Goal: Check status: Check status

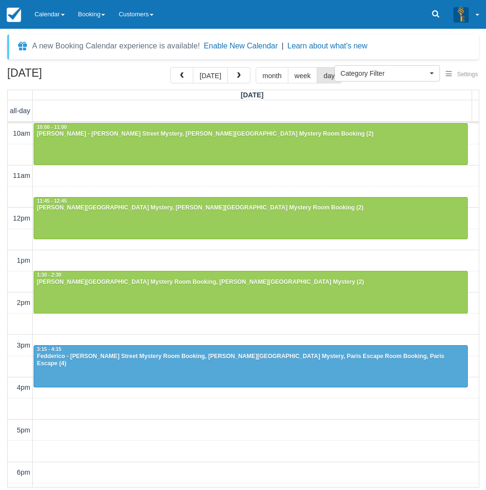
select select
click at [54, 16] on link "Calendar" at bounding box center [50, 14] width 44 height 29
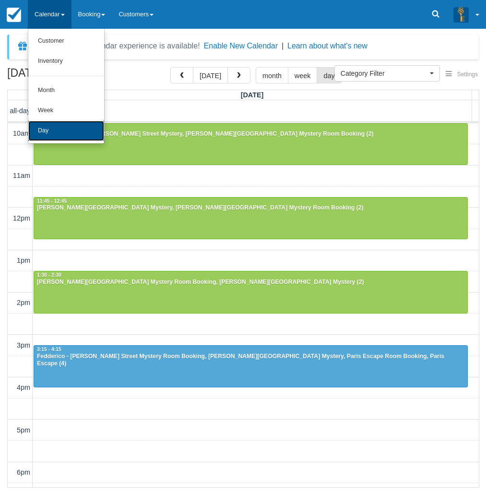
click at [59, 130] on link "Day" at bounding box center [66, 131] width 76 height 20
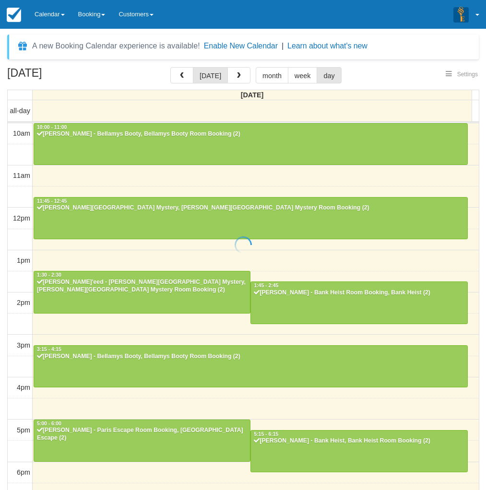
select select
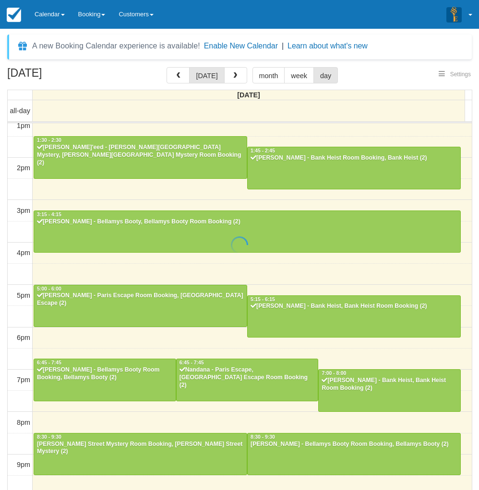
scroll to position [134, 0]
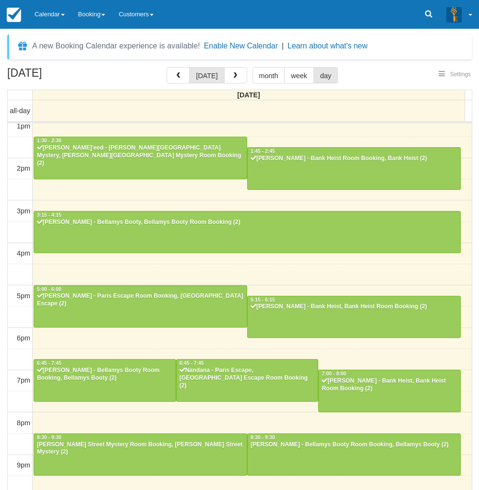
select select
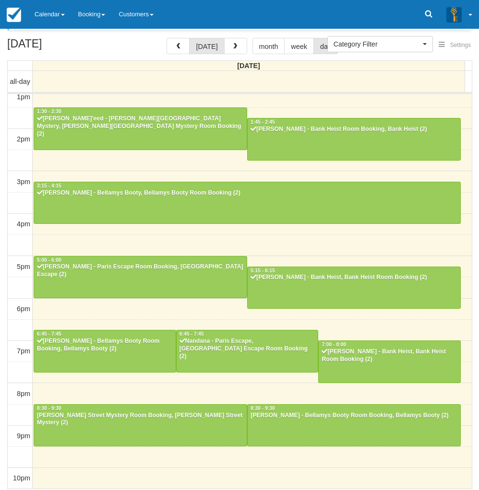
scroll to position [31, 0]
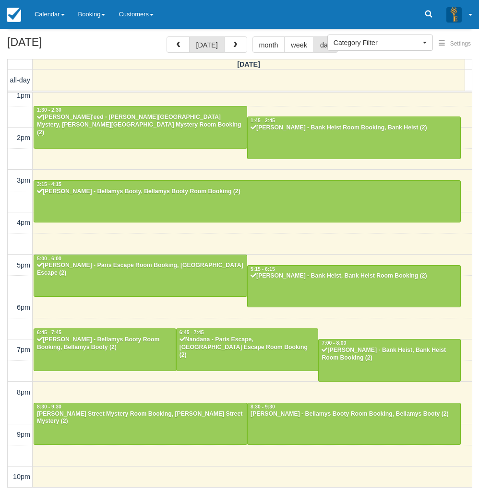
click at [8, 342] on td "all-day 10am 11am 12pm 1pm 2pm 3pm 4pm 5pm 6pm 7pm 8pm 9pm 10pm 10:00 - 11:00 I…" at bounding box center [240, 279] width 464 height 418
click at [63, 14] on span at bounding box center [63, 15] width 4 height 2
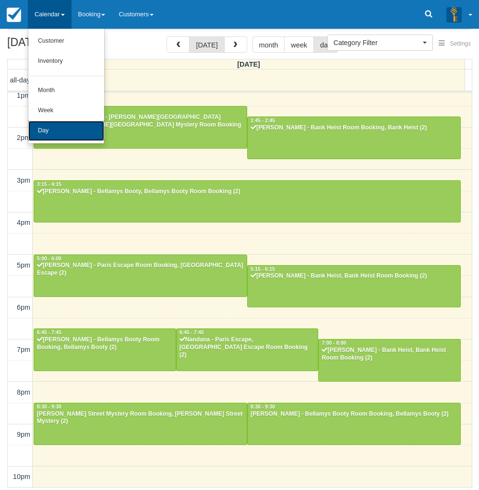
click at [61, 132] on link "Day" at bounding box center [66, 131] width 76 height 20
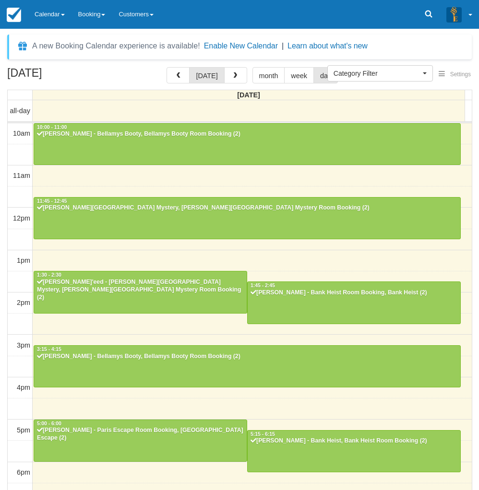
select select
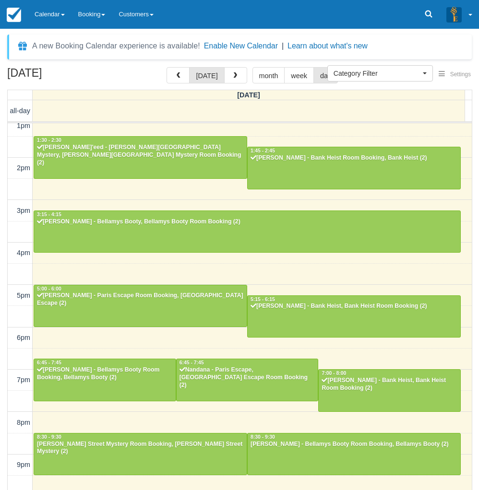
scroll to position [134, 0]
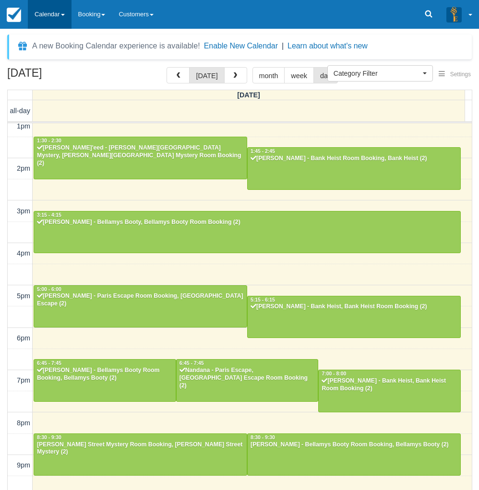
click at [48, 18] on link "Calendar" at bounding box center [50, 14] width 44 height 29
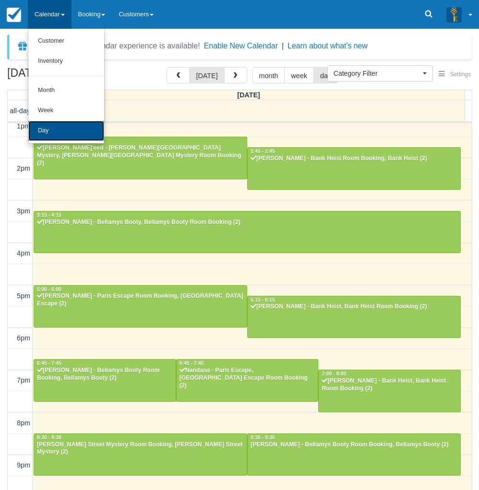
click at [52, 126] on link "Day" at bounding box center [66, 131] width 76 height 20
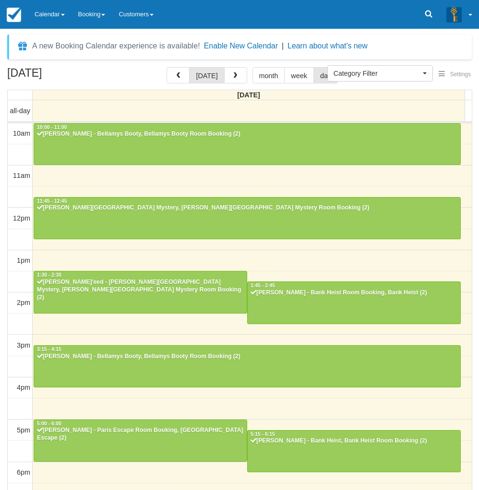
select select
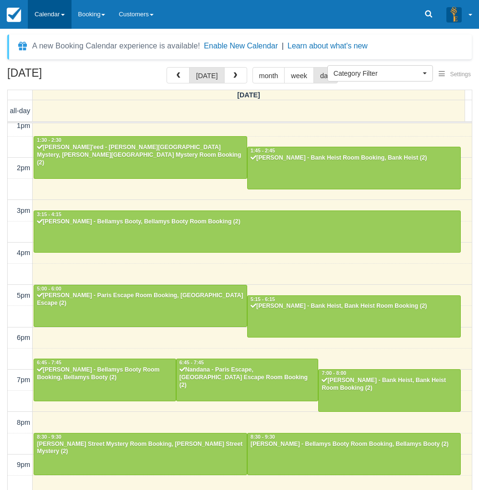
click at [37, 25] on link "Calendar" at bounding box center [50, 14] width 44 height 29
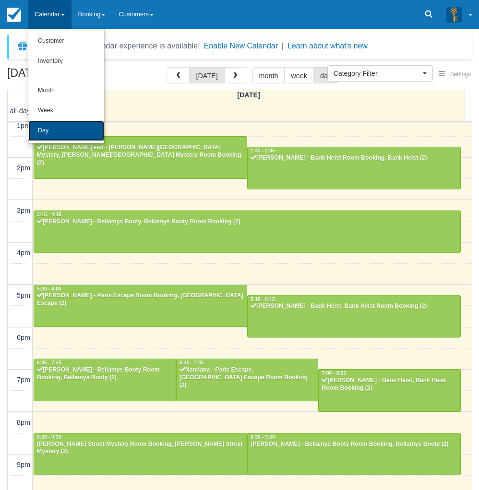
click at [47, 128] on link "Day" at bounding box center [66, 131] width 76 height 20
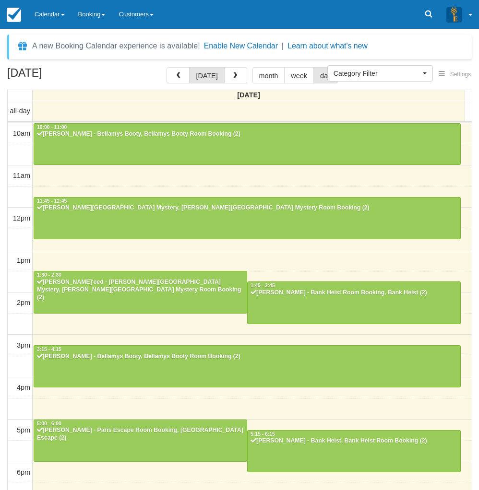
select select
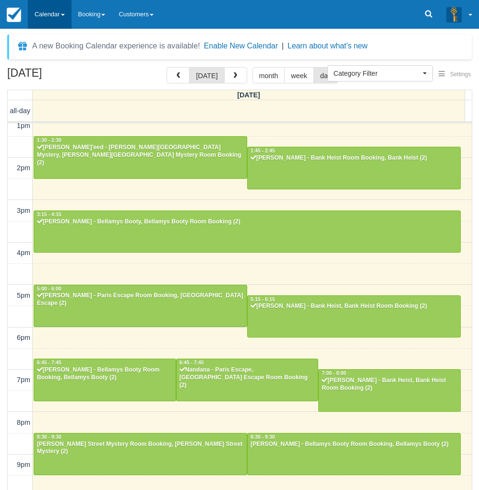
click at [51, 23] on link "Calendar" at bounding box center [50, 14] width 44 height 29
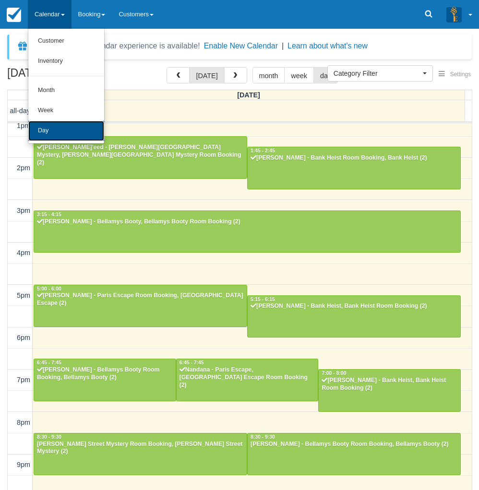
click at [45, 137] on link "Day" at bounding box center [66, 131] width 76 height 20
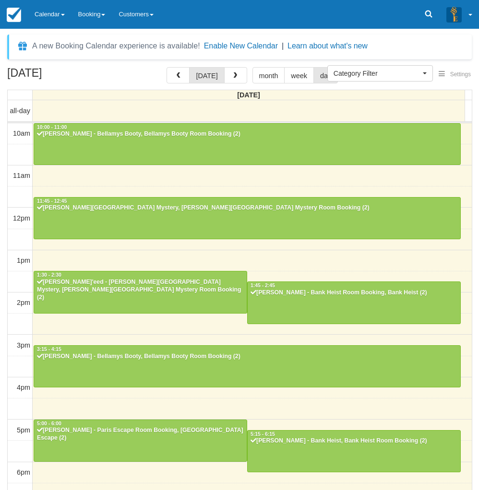
select select
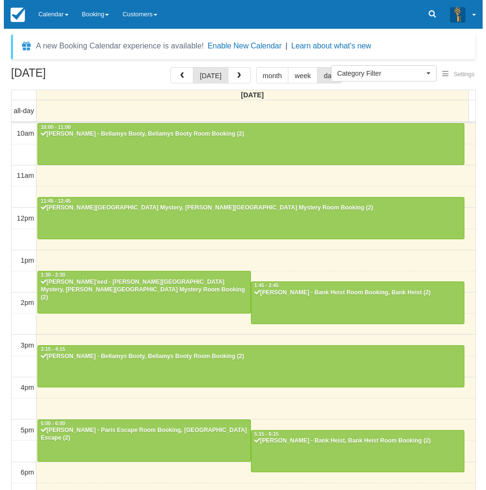
scroll to position [135, 0]
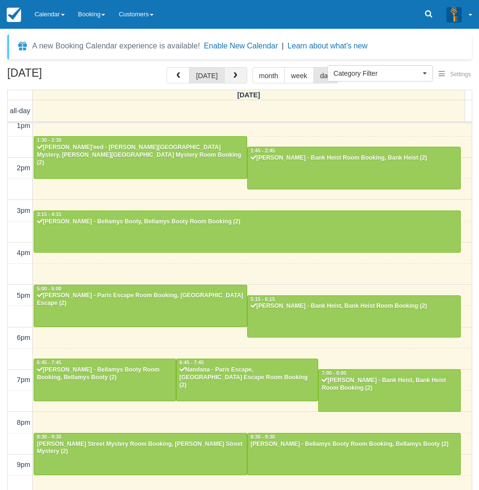
click at [239, 76] on button "button" at bounding box center [235, 75] width 23 height 16
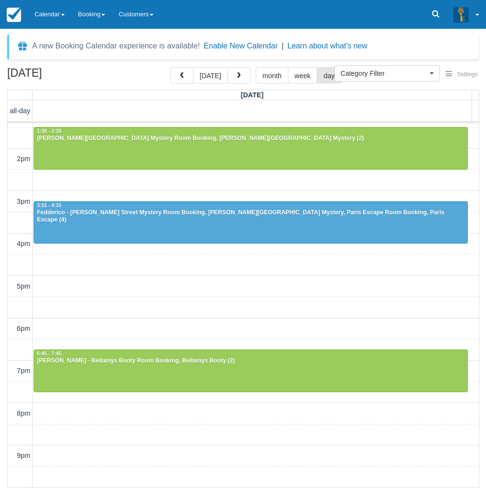
scroll to position [165, 0]
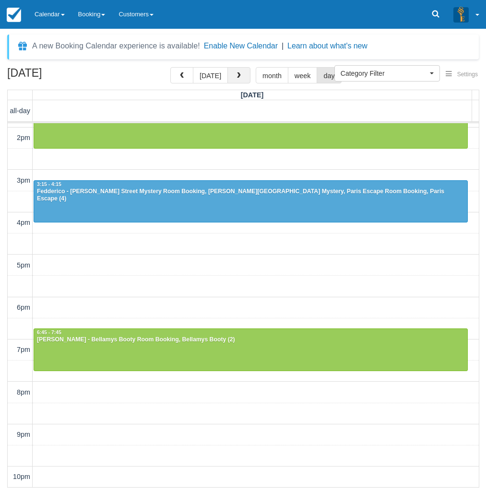
click at [243, 78] on button "button" at bounding box center [238, 75] width 23 height 16
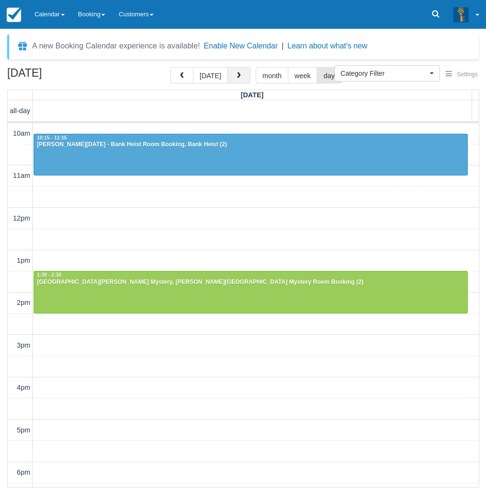
click at [232, 76] on button "button" at bounding box center [238, 75] width 23 height 16
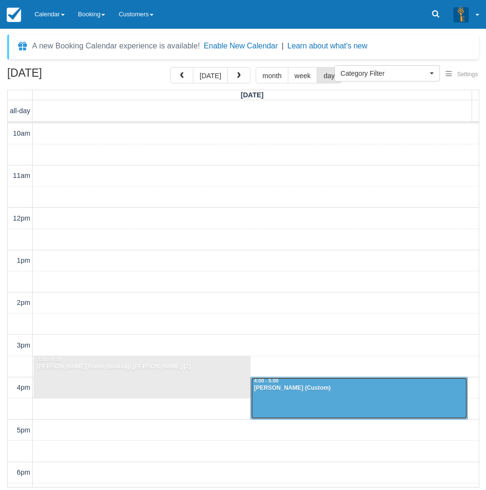
click at [267, 390] on div "Cheryl Kitchener - Ransom (Custom)" at bounding box center [358, 389] width 211 height 8
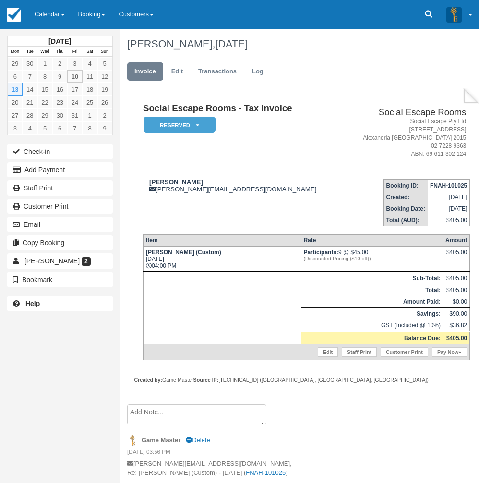
drag, startPoint x: 263, startPoint y: 378, endPoint x: 241, endPoint y: 265, distance: 114.4
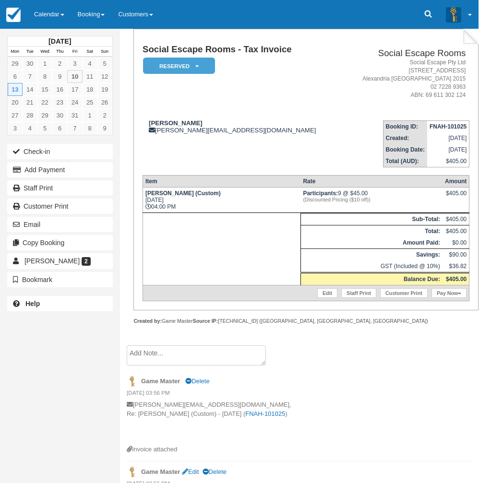
scroll to position [523, 0]
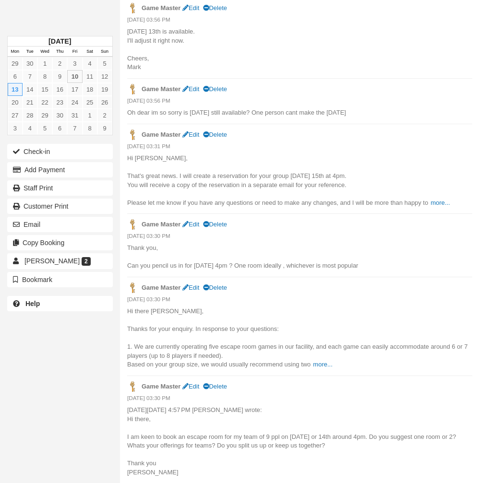
drag, startPoint x: 254, startPoint y: 199, endPoint x: 244, endPoint y: 433, distance: 234.3
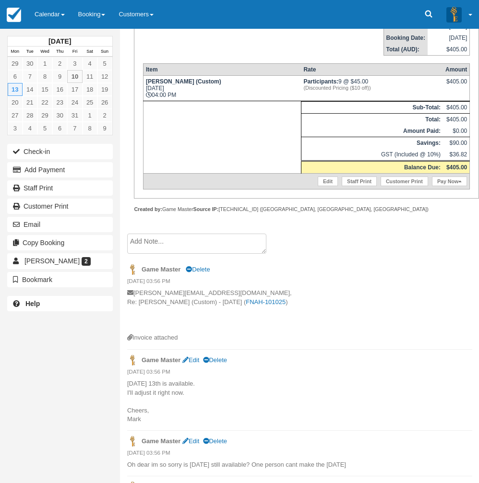
scroll to position [0, 0]
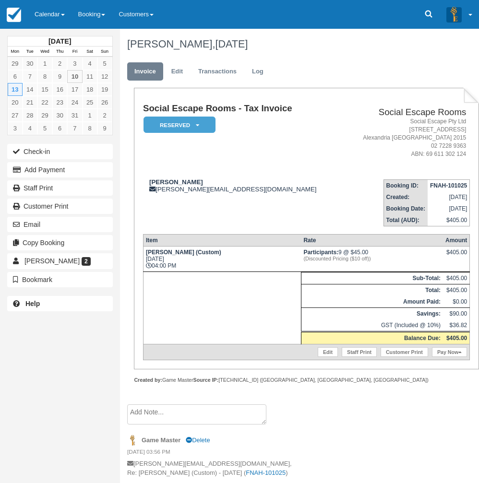
drag, startPoint x: 277, startPoint y: 385, endPoint x: 274, endPoint y: 272, distance: 112.8
click at [66, 6] on link "Calendar" at bounding box center [50, 14] width 44 height 29
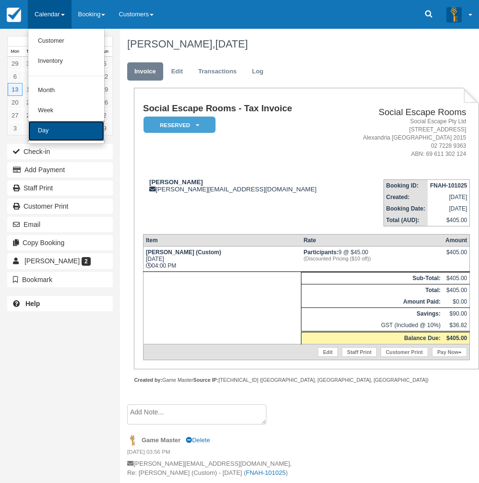
click at [55, 135] on link "Day" at bounding box center [66, 131] width 76 height 20
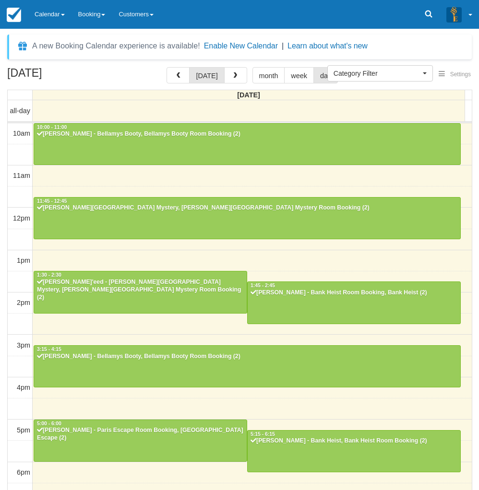
select select
